Goal: Transaction & Acquisition: Book appointment/travel/reservation

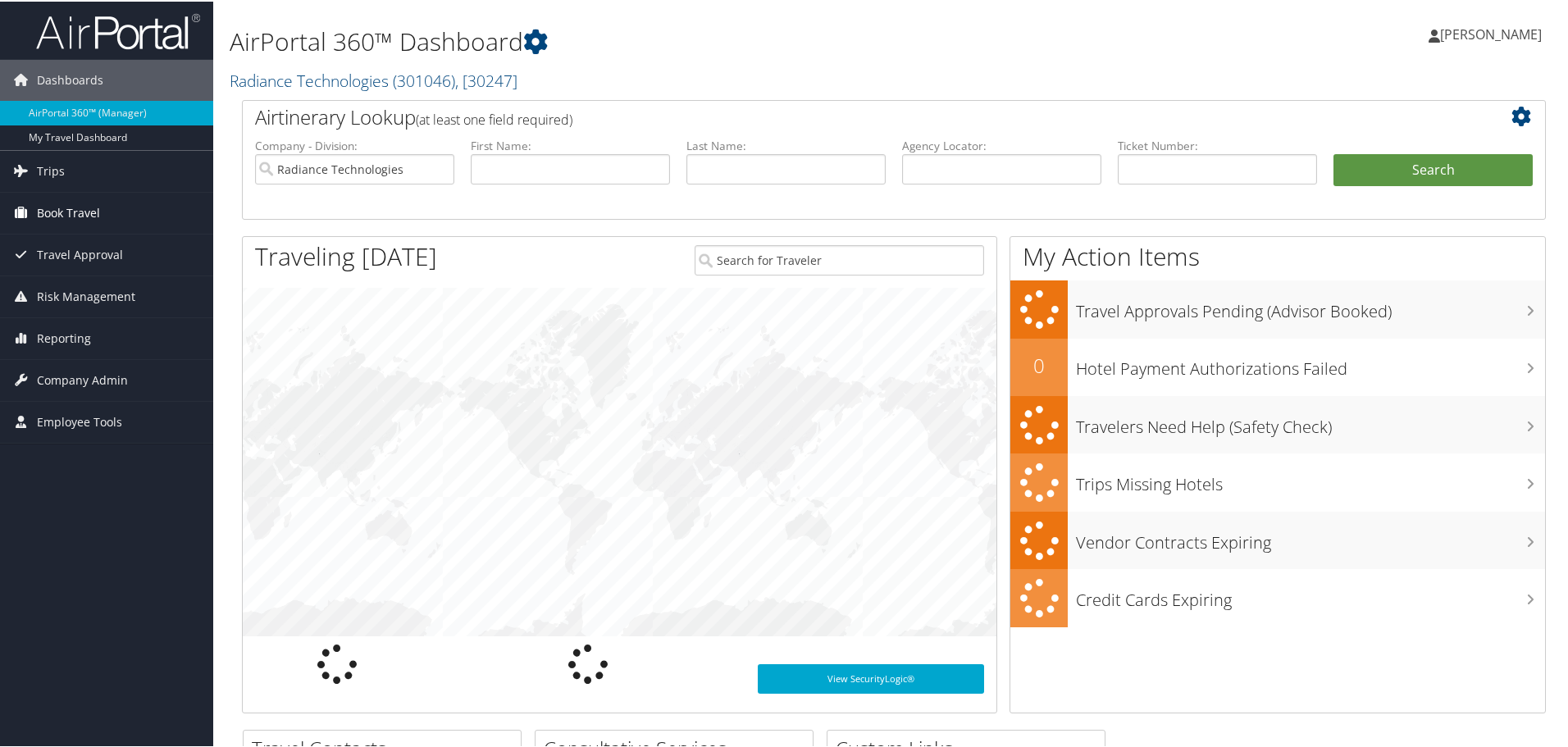
click at [95, 211] on span "Book Travel" at bounding box center [68, 212] width 63 height 41
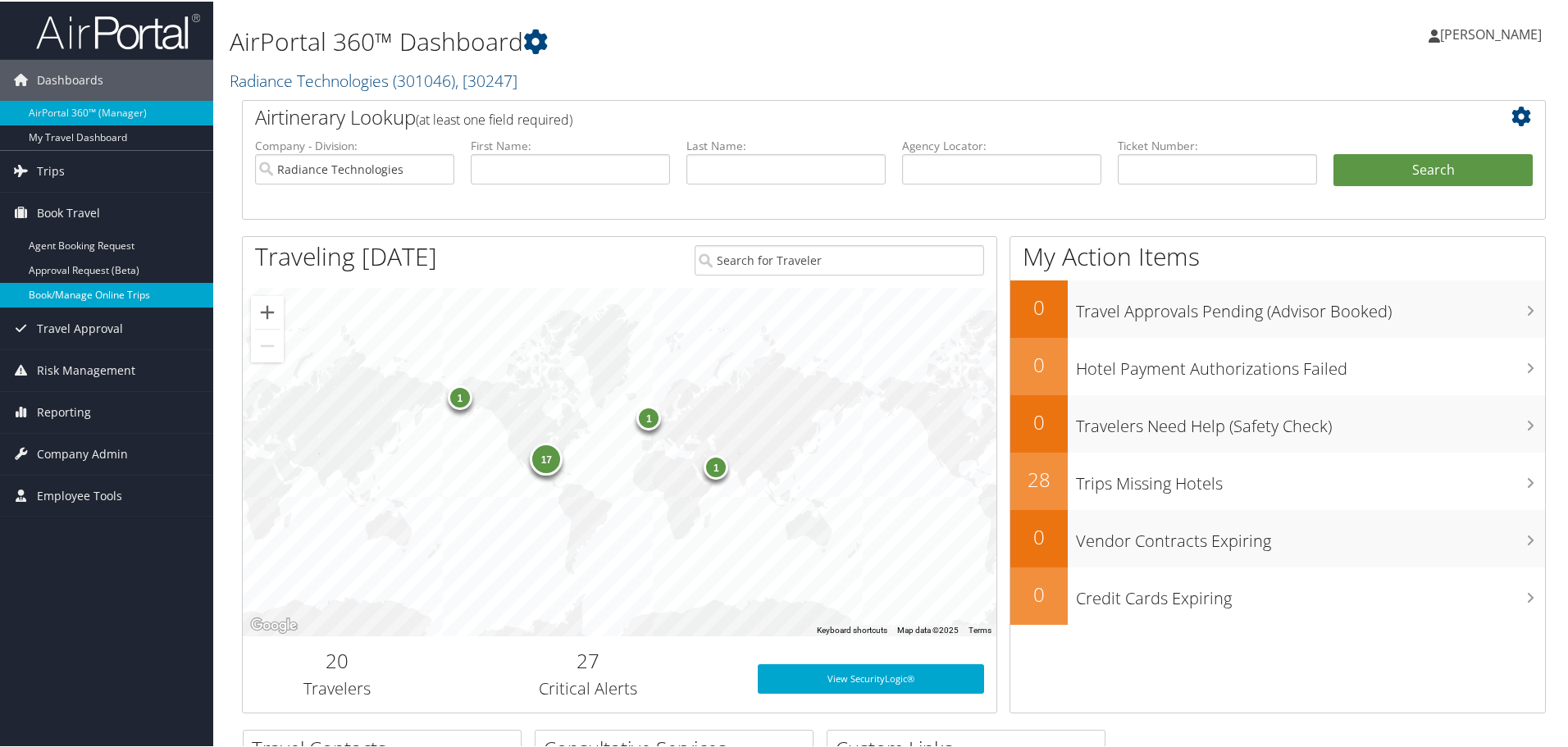
click at [99, 301] on link "Book/Manage Online Trips" at bounding box center [106, 294] width 213 height 24
